Goal: Task Accomplishment & Management: Use online tool/utility

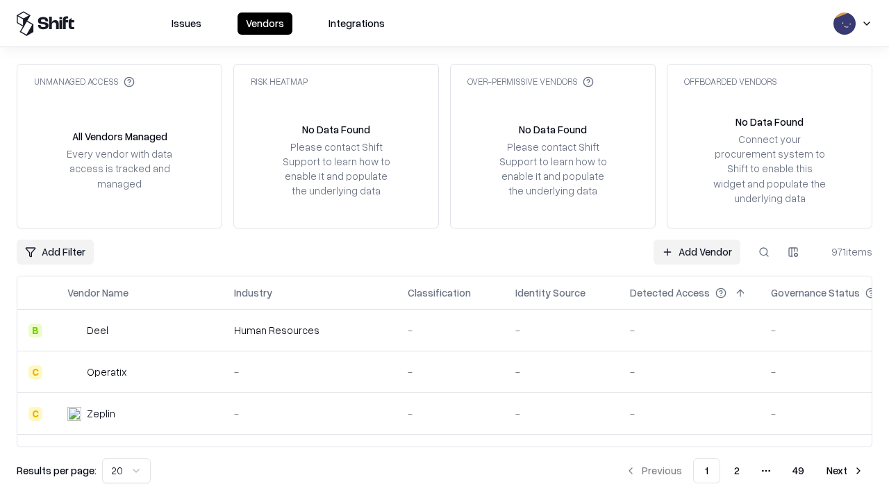
click at [697, 252] on link "Add Vendor" at bounding box center [697, 252] width 87 height 25
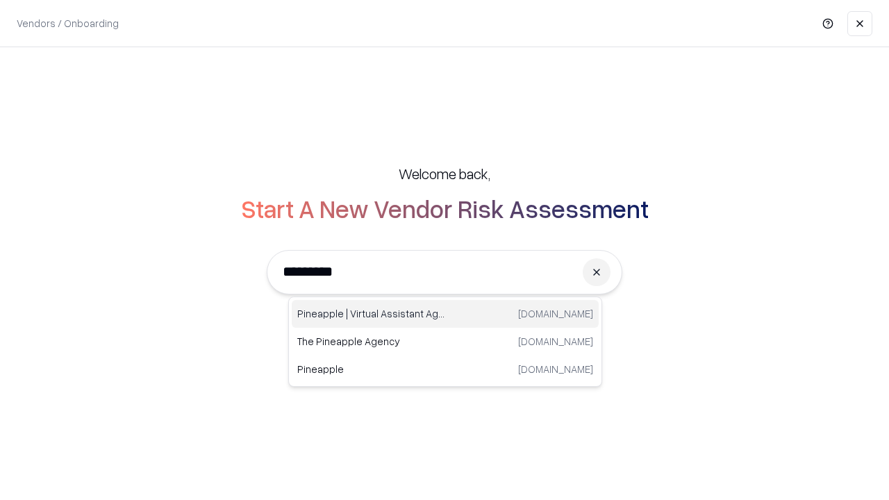
click at [445, 314] on div "Pineapple | Virtual Assistant Agency [DOMAIN_NAME]" at bounding box center [445, 314] width 307 height 28
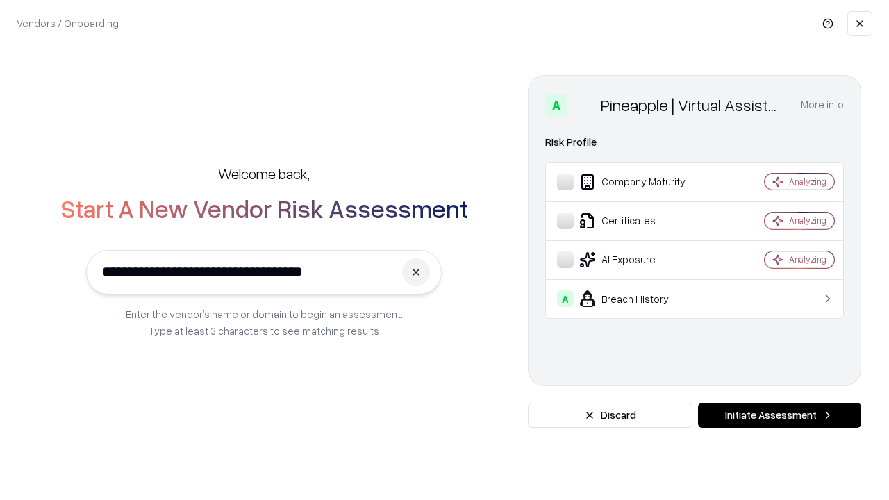
type input "**********"
click at [780, 416] on button "Initiate Assessment" at bounding box center [779, 415] width 163 height 25
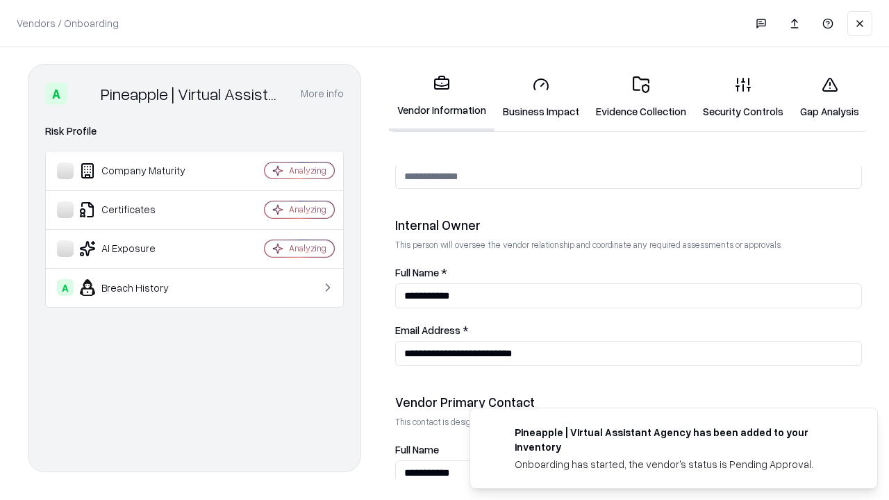
scroll to position [720, 0]
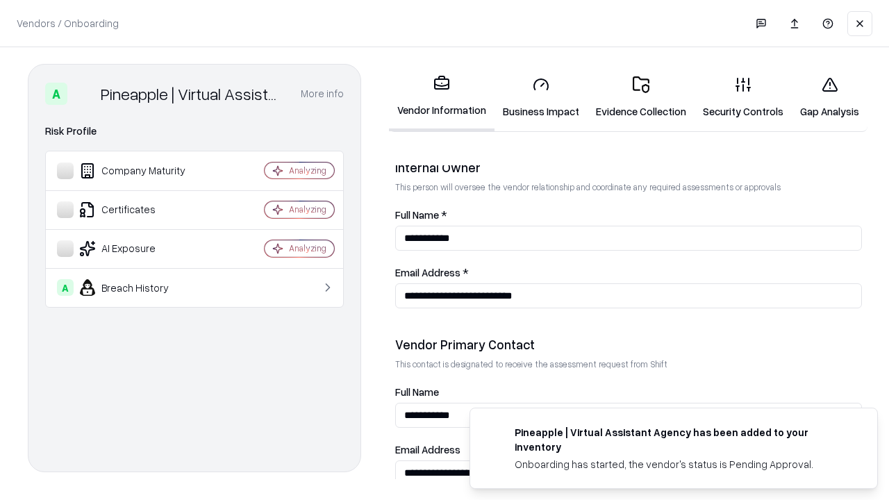
click at [541, 97] on link "Business Impact" at bounding box center [541, 97] width 93 height 65
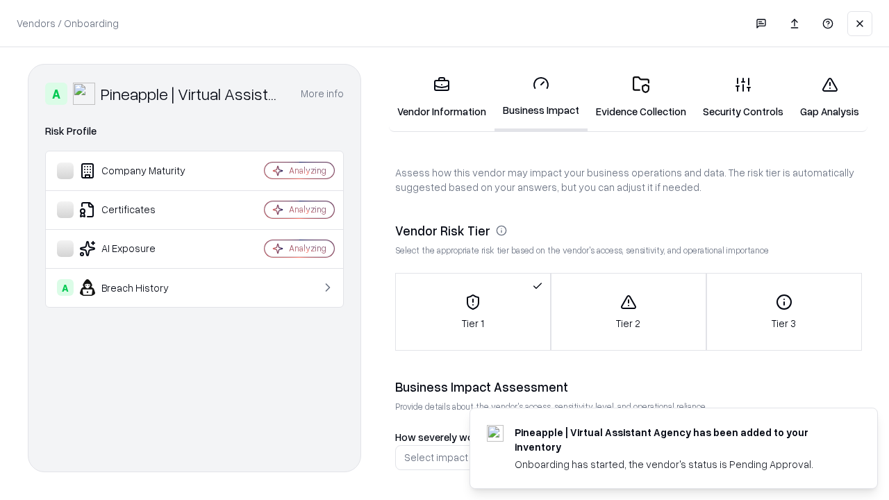
click at [830, 97] on link "Gap Analysis" at bounding box center [830, 97] width 76 height 65
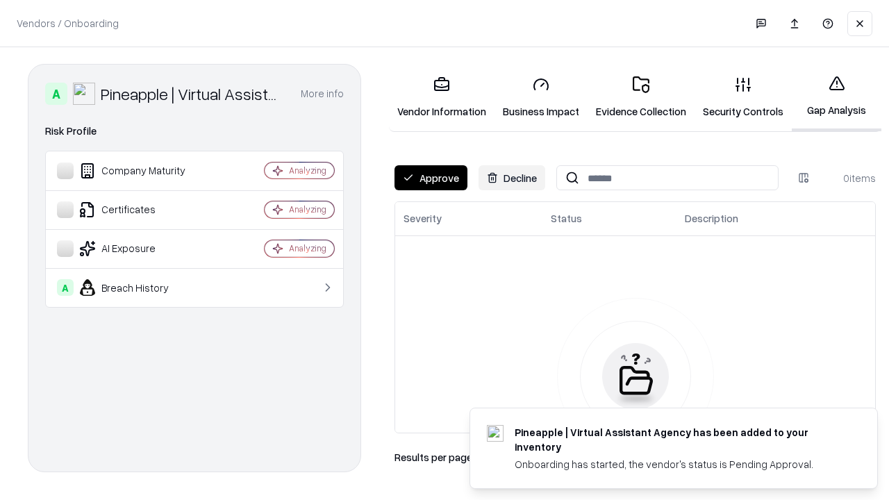
click at [431, 178] on button "Approve" at bounding box center [431, 177] width 73 height 25
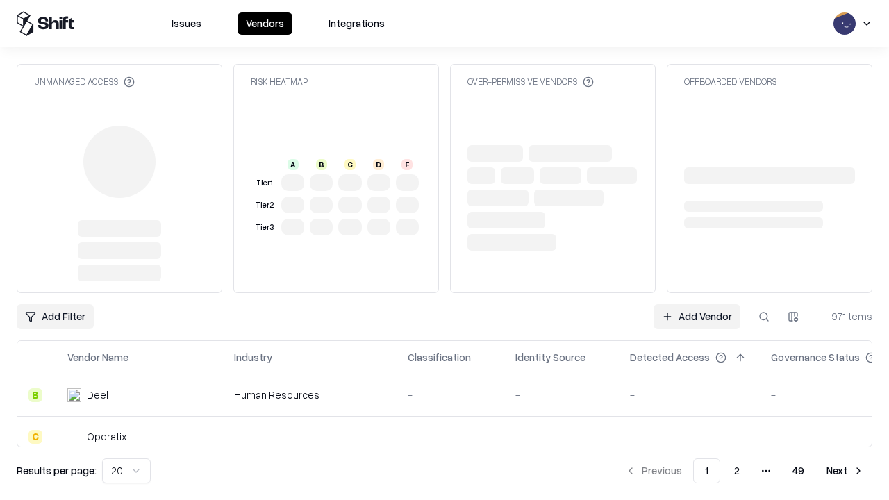
click at [697, 317] on link "Add Vendor" at bounding box center [697, 316] width 87 height 25
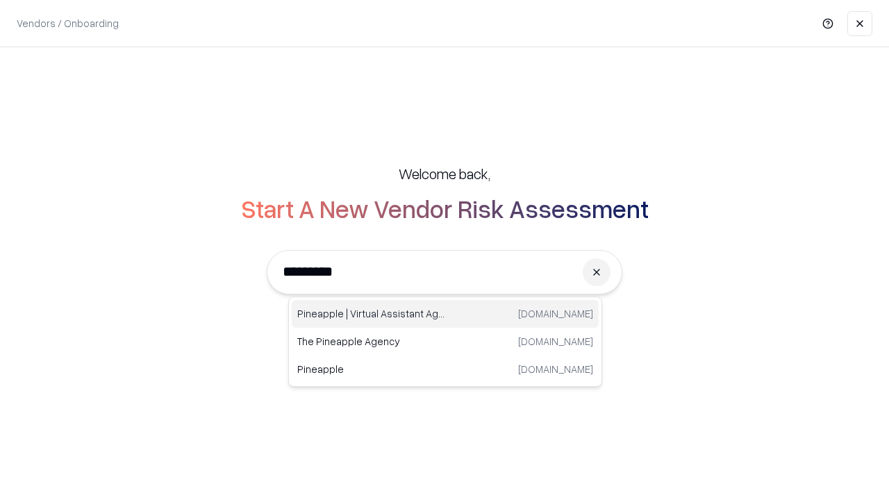
click at [445, 314] on div "Pineapple | Virtual Assistant Agency [DOMAIN_NAME]" at bounding box center [445, 314] width 307 height 28
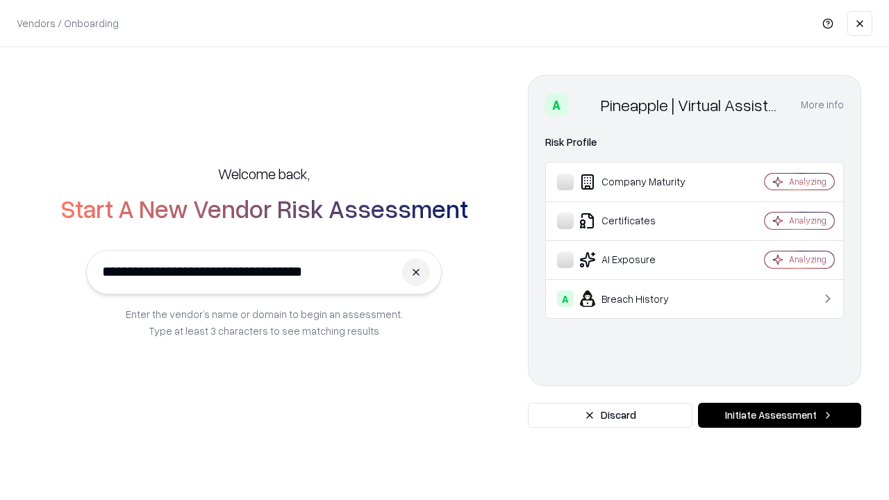
type input "**********"
click at [780, 416] on button "Initiate Assessment" at bounding box center [779, 415] width 163 height 25
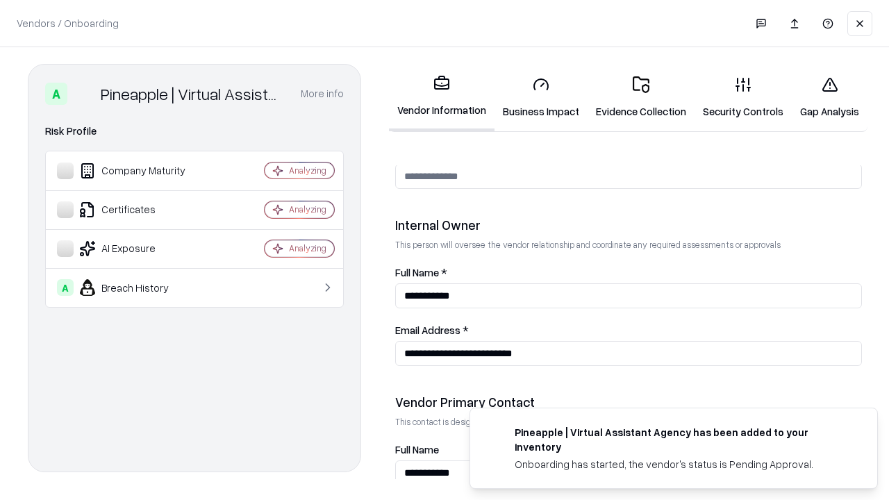
scroll to position [720, 0]
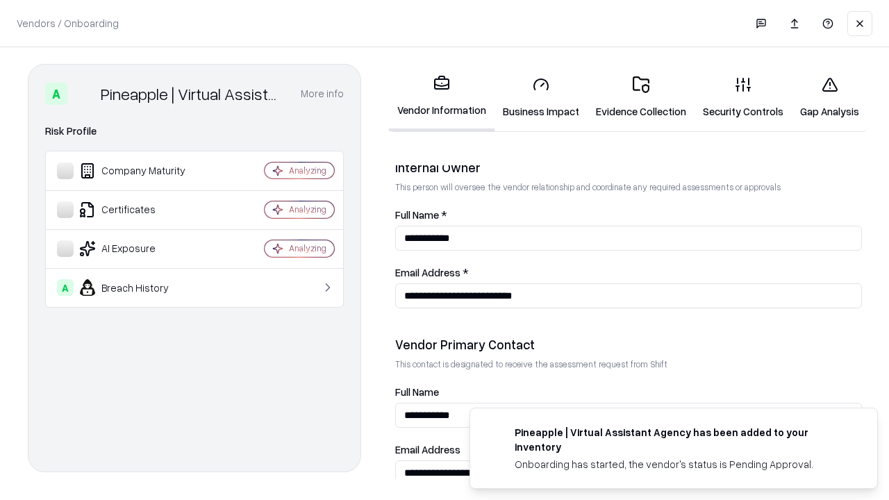
click at [830, 97] on link "Gap Analysis" at bounding box center [830, 97] width 76 height 65
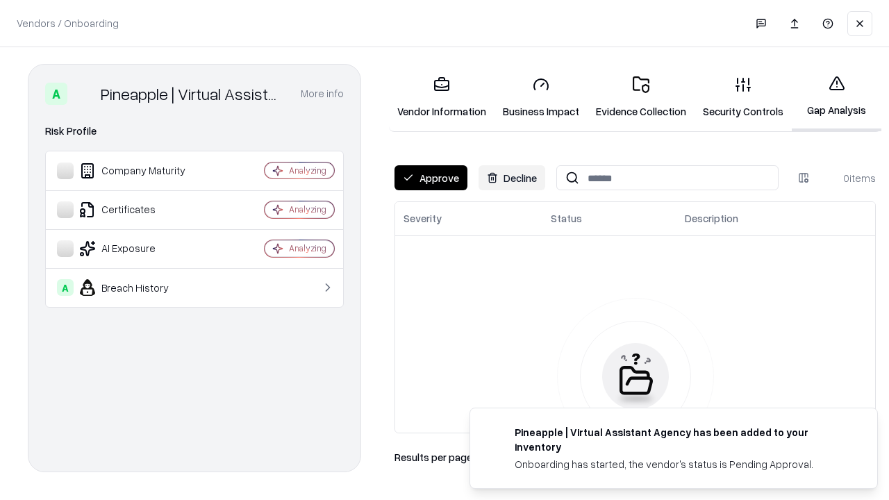
click at [431, 178] on button "Approve" at bounding box center [431, 177] width 73 height 25
